Goal: Check status: Check status

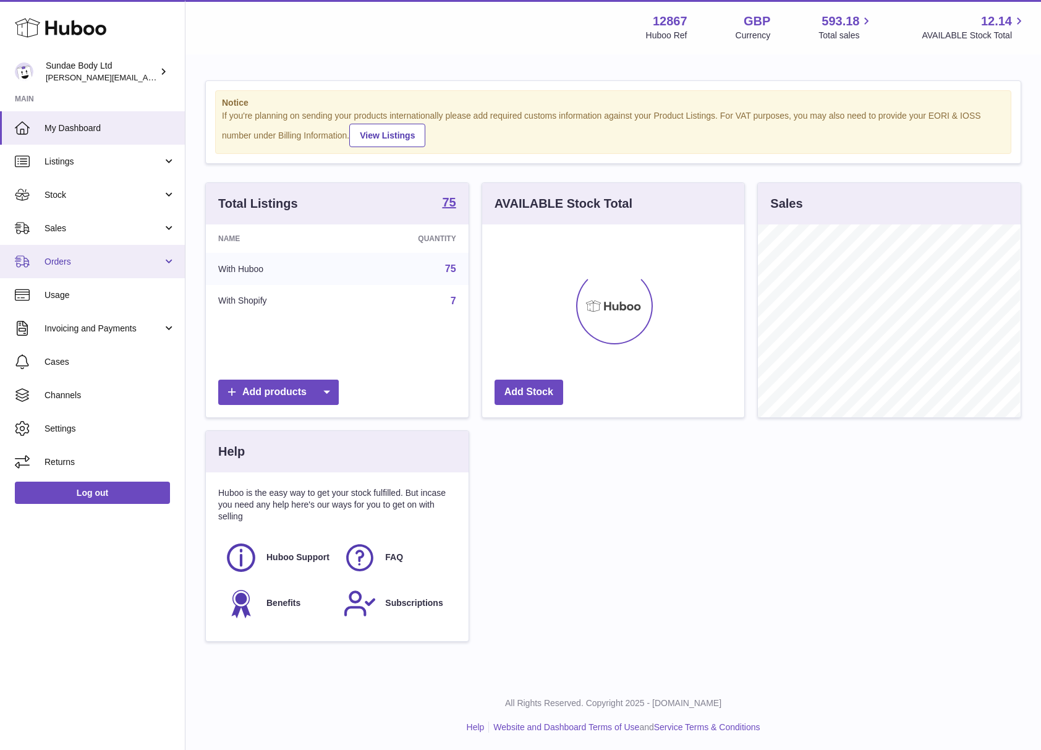
scroll to position [193, 262]
click at [61, 260] on span "Orders" at bounding box center [104, 262] width 118 height 12
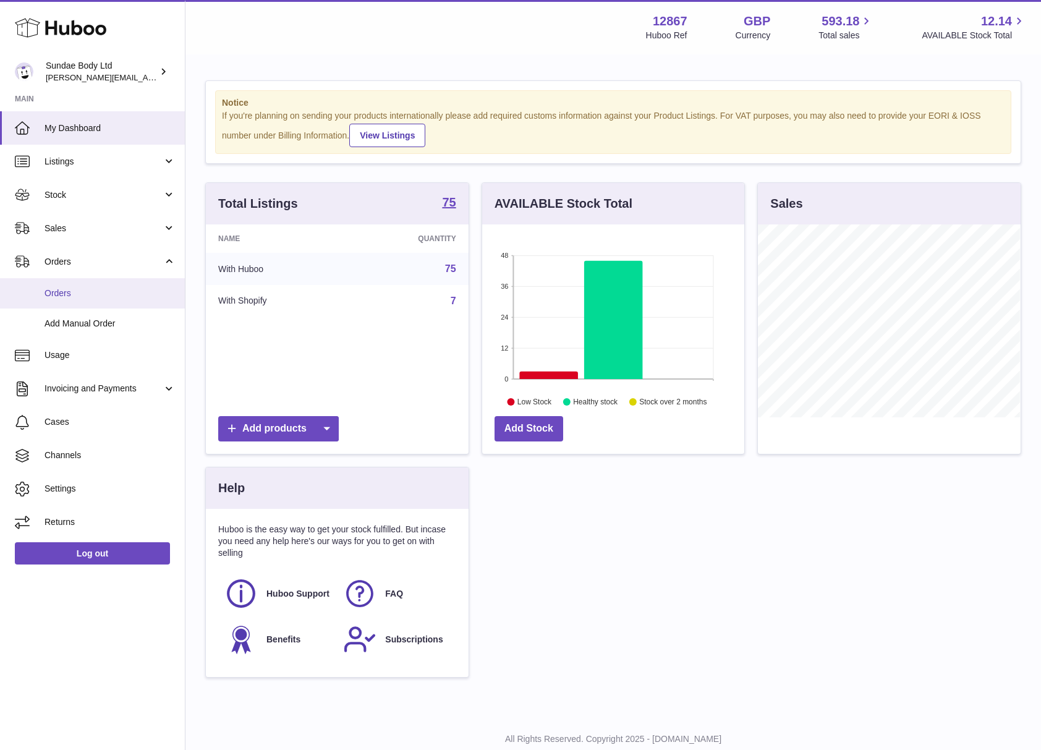
click at [55, 290] on span "Orders" at bounding box center [110, 294] width 131 height 12
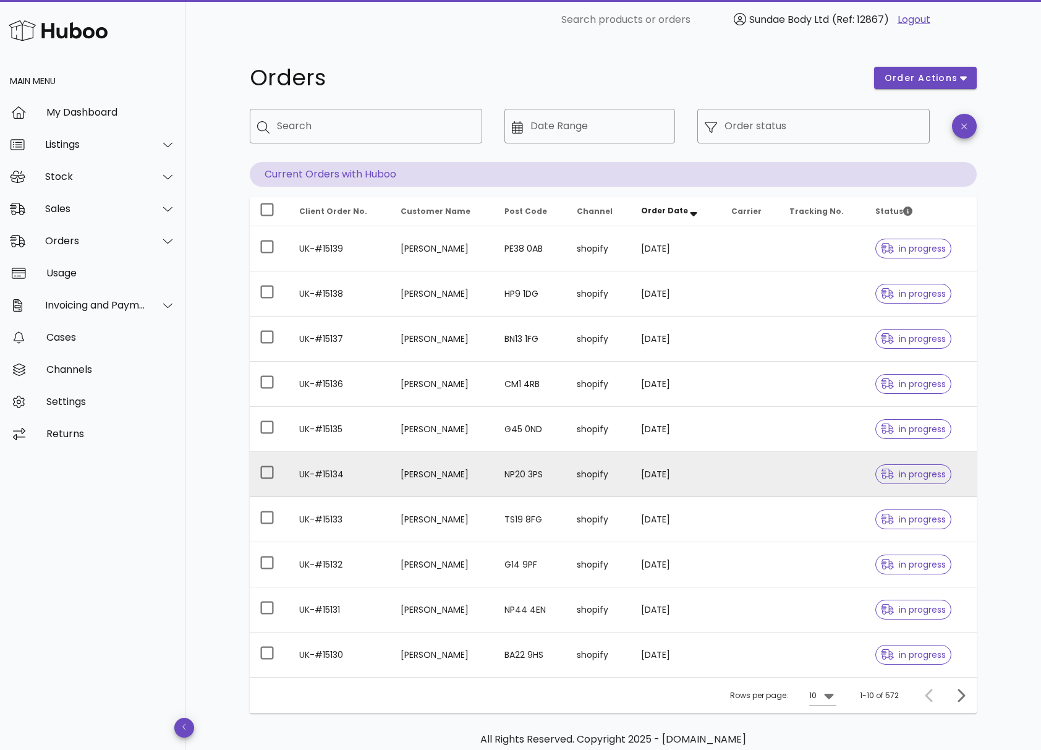
scroll to position [66, 0]
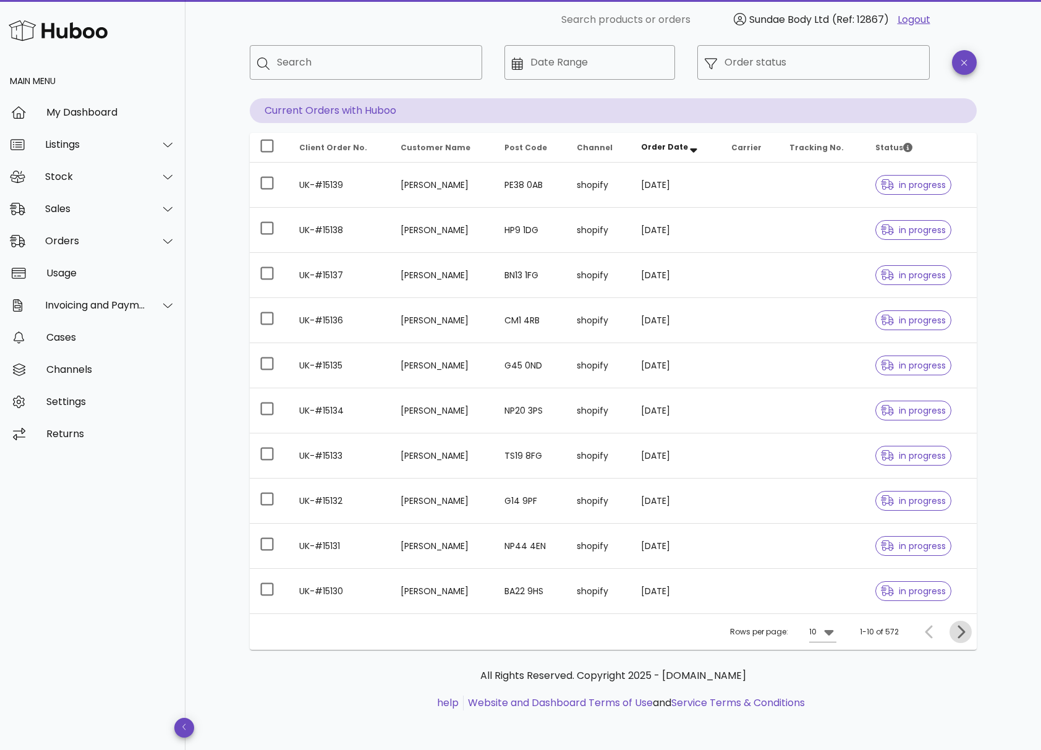
click at [965, 632] on icon "Next page" at bounding box center [961, 631] width 7 height 13
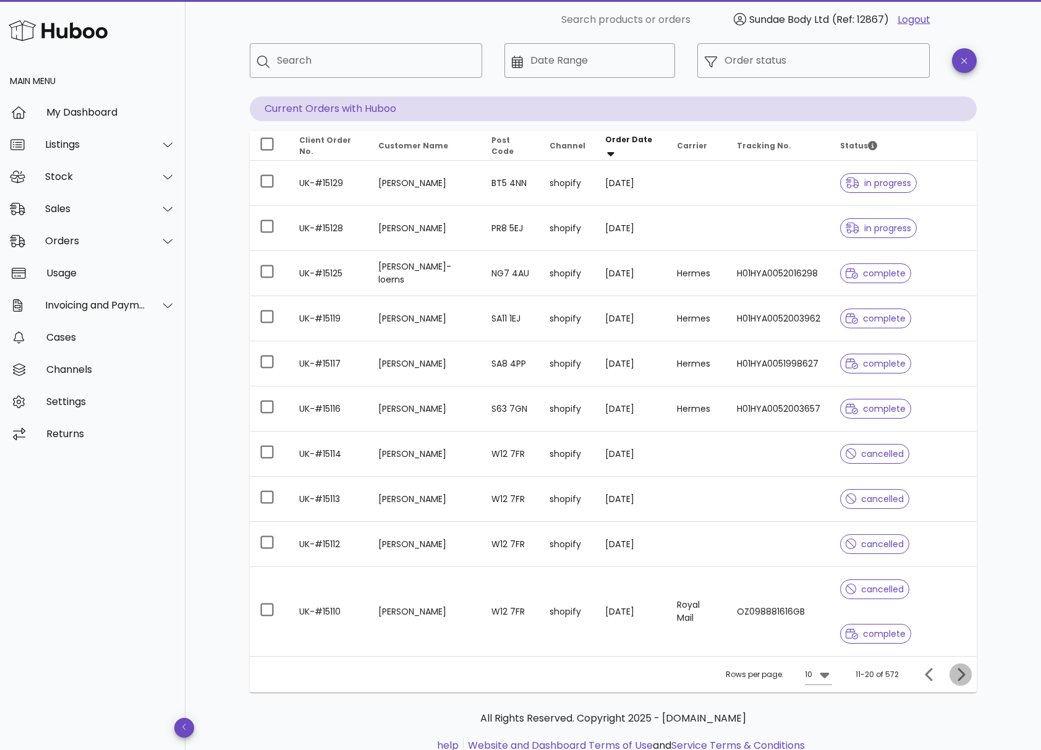
click at [962, 674] on icon "Next page" at bounding box center [961, 674] width 7 height 13
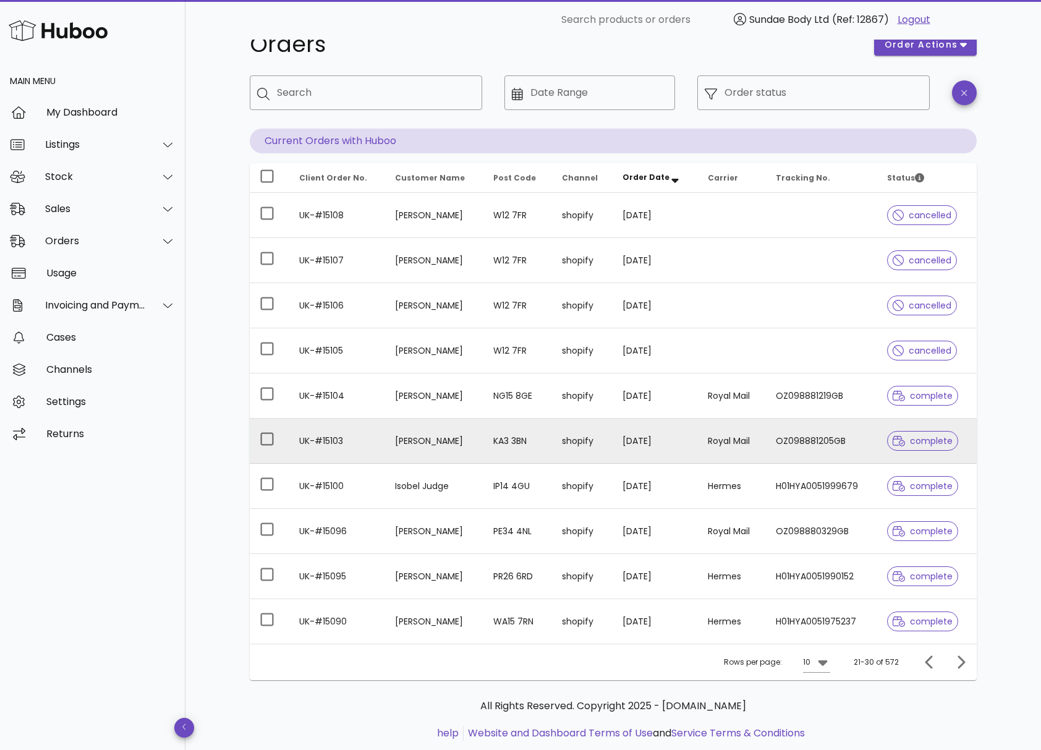
scroll to position [66, 0]
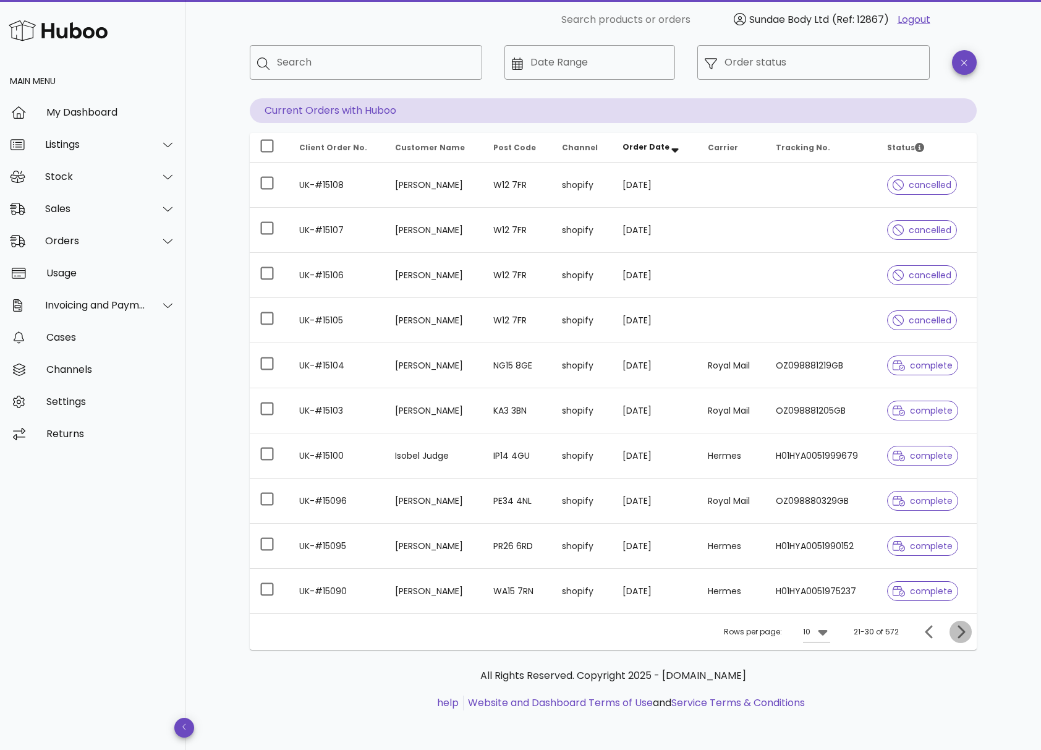
click at [965, 634] on icon "Next page" at bounding box center [960, 631] width 15 height 15
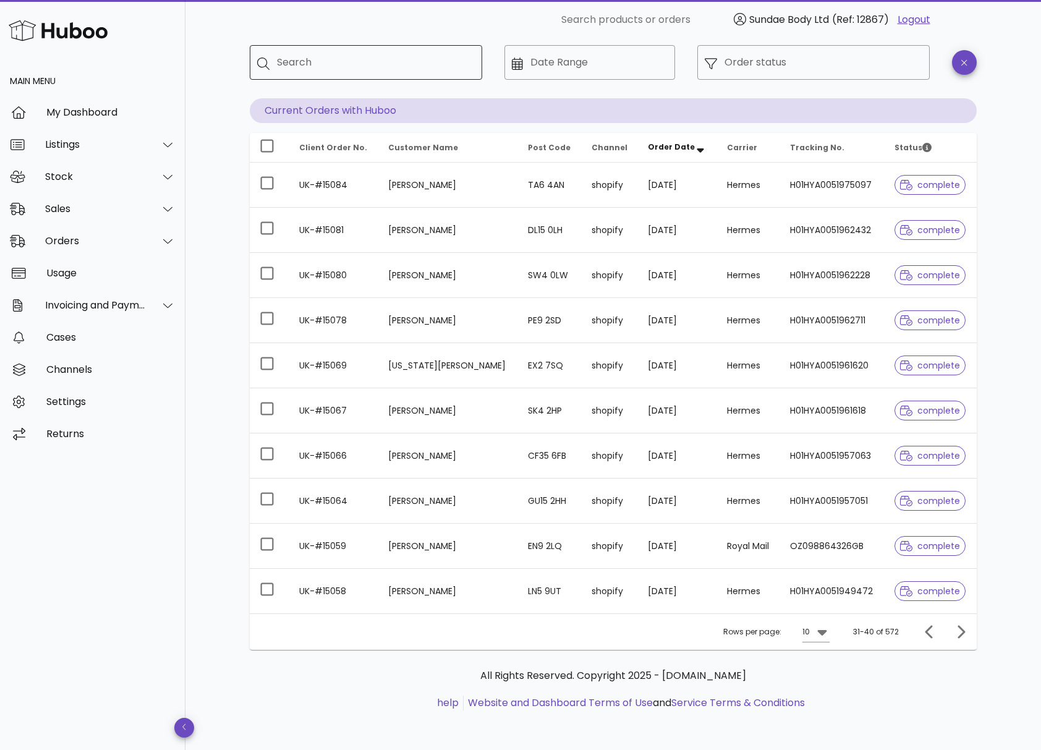
click at [297, 64] on input "Search" at bounding box center [374, 63] width 195 height 20
type input "****"
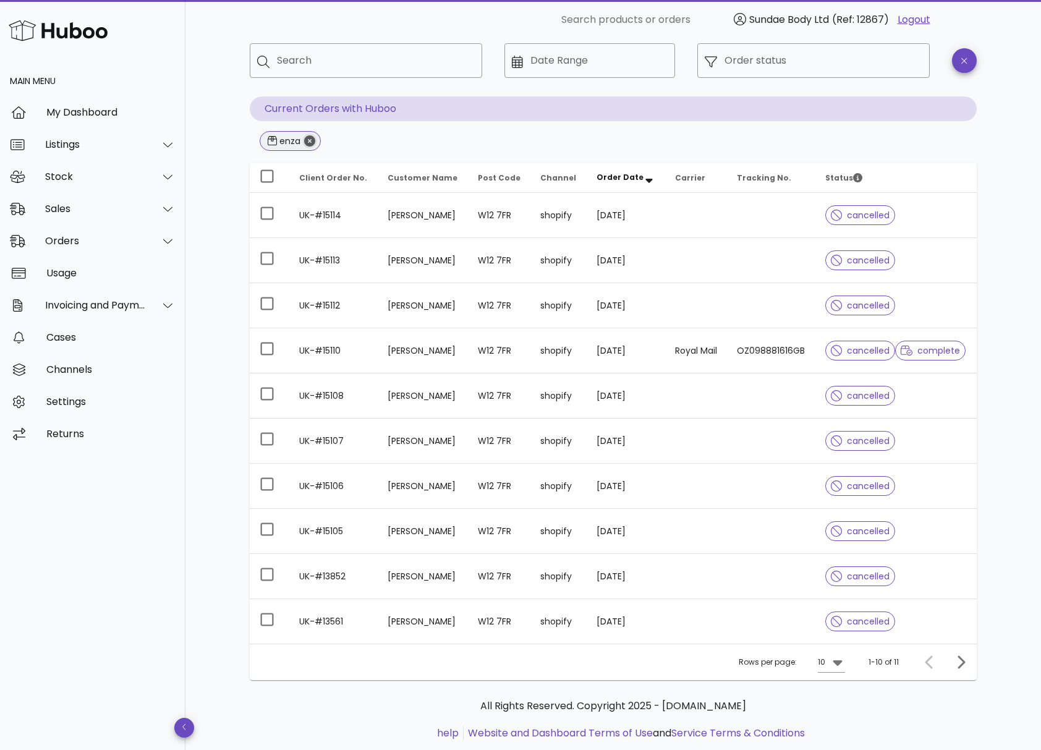
click at [312, 139] on icon "Close" at bounding box center [309, 140] width 11 height 11
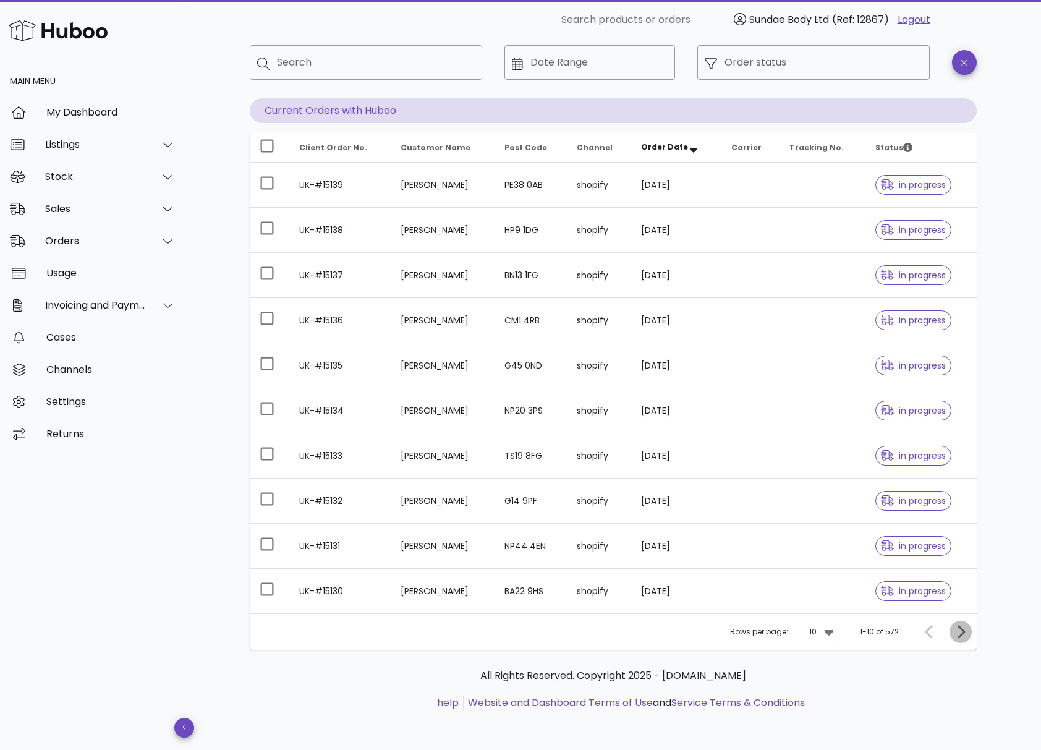
click at [960, 631] on icon "Next page" at bounding box center [960, 631] width 15 height 15
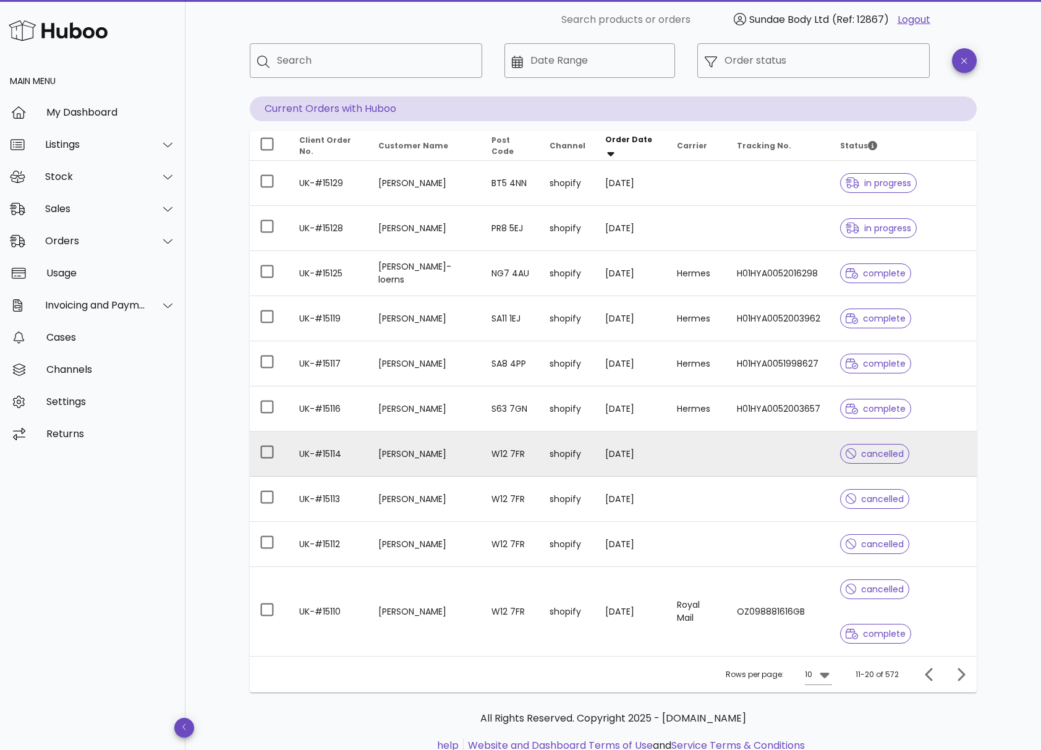
click at [637, 448] on td "[DATE]" at bounding box center [631, 454] width 72 height 45
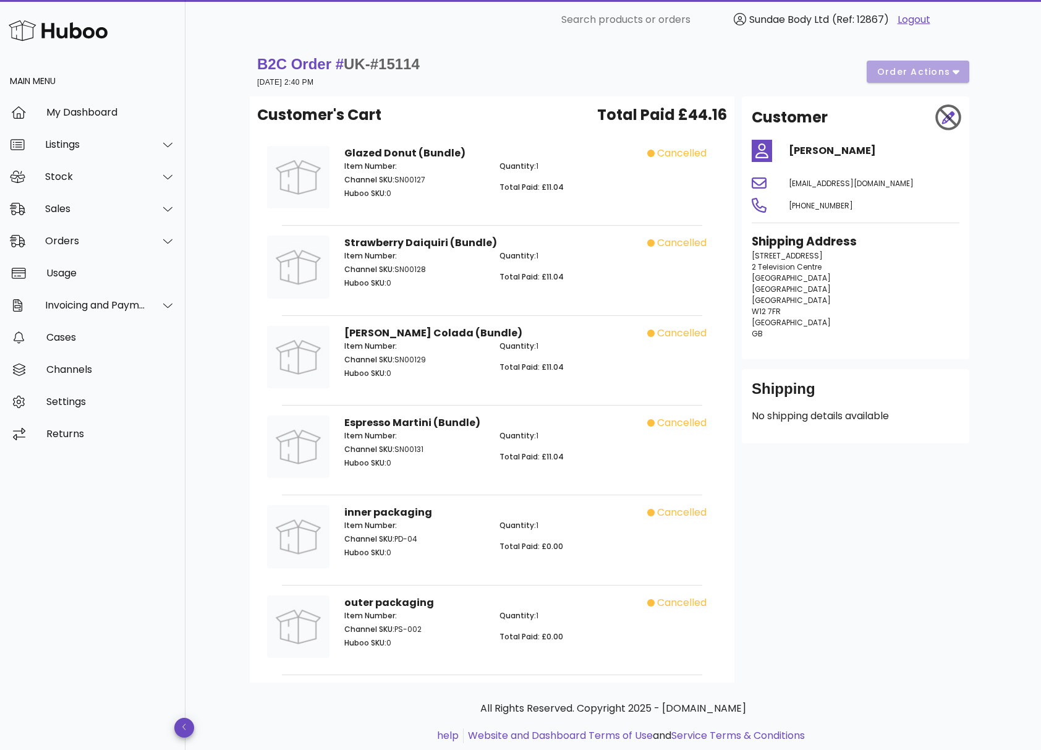
scroll to position [66, 0]
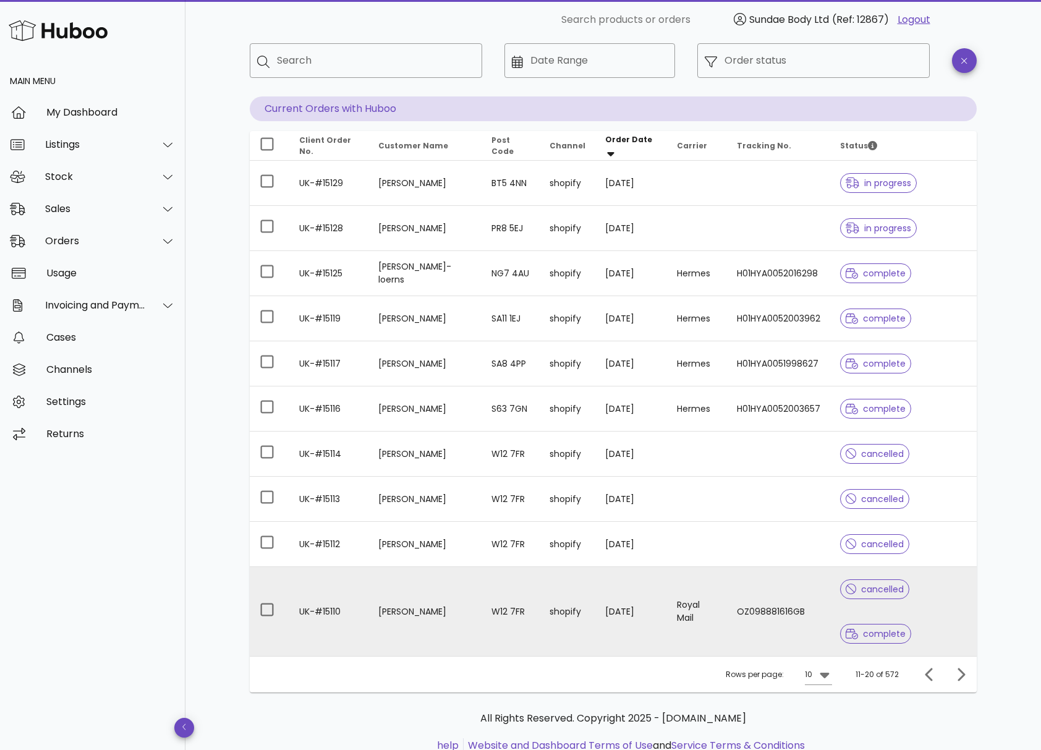
click at [759, 639] on td "OZ098881616GB" at bounding box center [778, 611] width 103 height 89
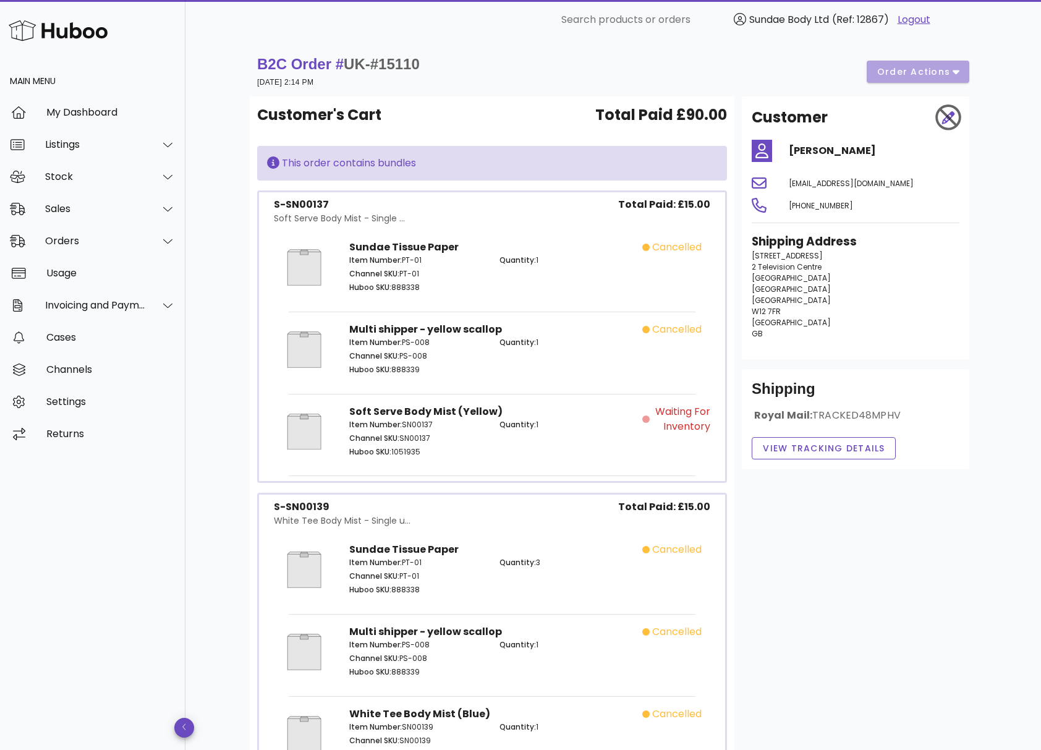
click at [651, 412] on div "Waiting for Inventory" at bounding box center [676, 419] width 68 height 30
click at [699, 422] on span "Waiting for Inventory" at bounding box center [681, 419] width 58 height 30
drag, startPoint x: 698, startPoint y: 422, endPoint x: 690, endPoint y: 421, distance: 8.1
click at [690, 421] on span "Waiting for Inventory" at bounding box center [681, 419] width 58 height 30
